Goal: Transaction & Acquisition: Register for event/course

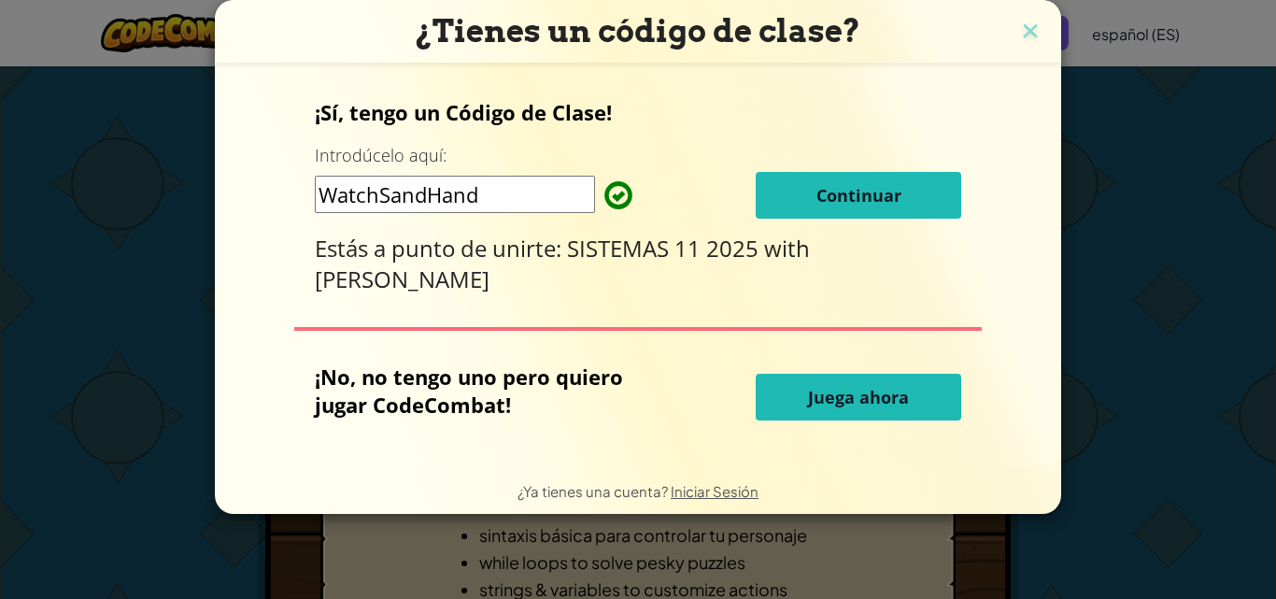
click at [859, 205] on span "Continuar" at bounding box center [858, 195] width 85 height 22
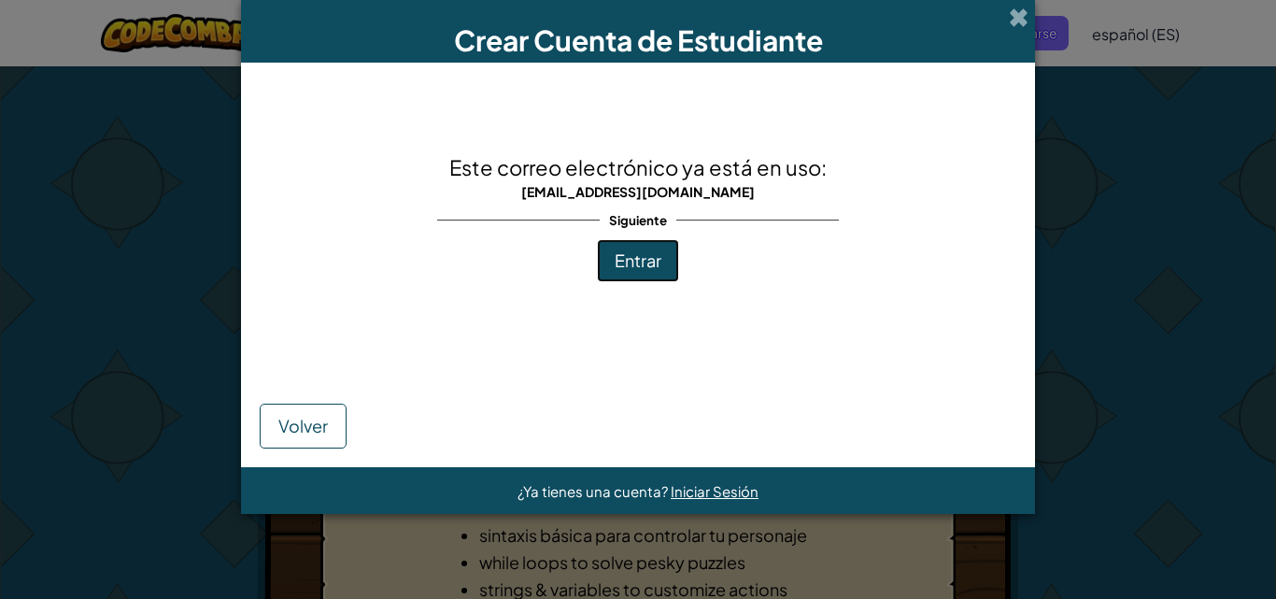
click at [641, 265] on span "Entrar" at bounding box center [638, 259] width 47 height 21
